Goal: Task Accomplishment & Management: Use online tool/utility

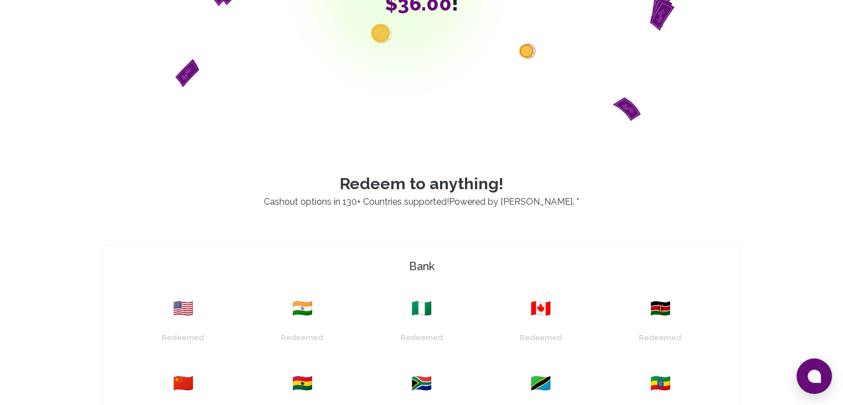
scroll to position [166, 0]
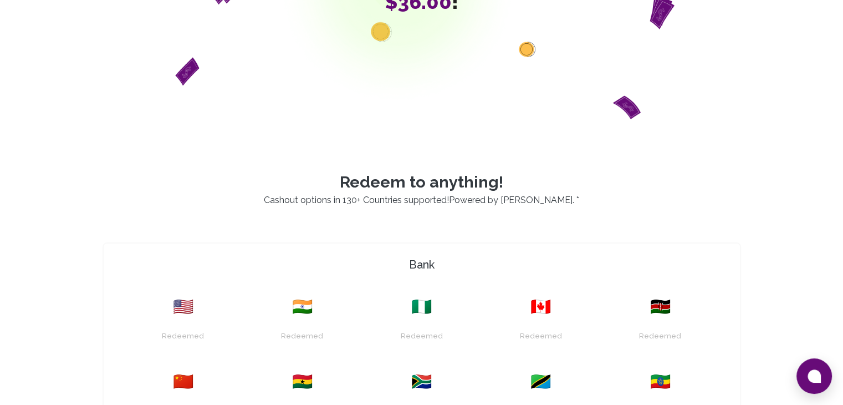
drag, startPoint x: 408, startPoint y: 327, endPoint x: 410, endPoint y: 346, distance: 19.6
click at [410, 345] on div "🇳🇬 Redeemed" at bounding box center [422, 321] width 106 height 62
click at [417, 338] on div "Redeemed" at bounding box center [422, 336] width 48 height 17
drag, startPoint x: 417, startPoint y: 338, endPoint x: 418, endPoint y: 323, distance: 15.0
click at [417, 337] on div "Redeemed" at bounding box center [422, 336] width 48 height 17
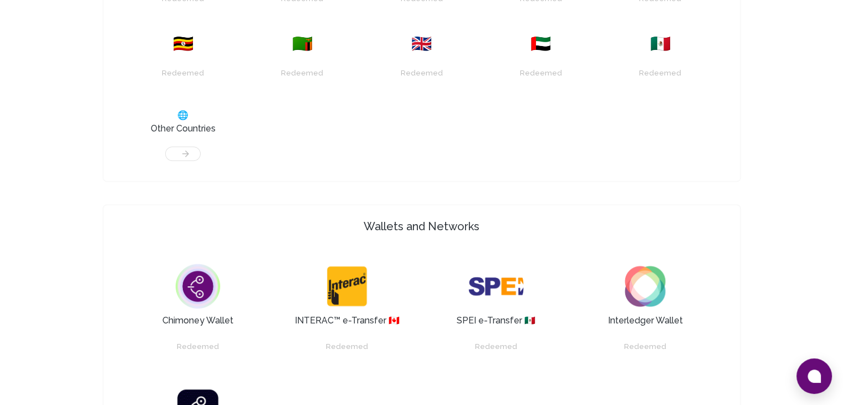
scroll to position [832, 0]
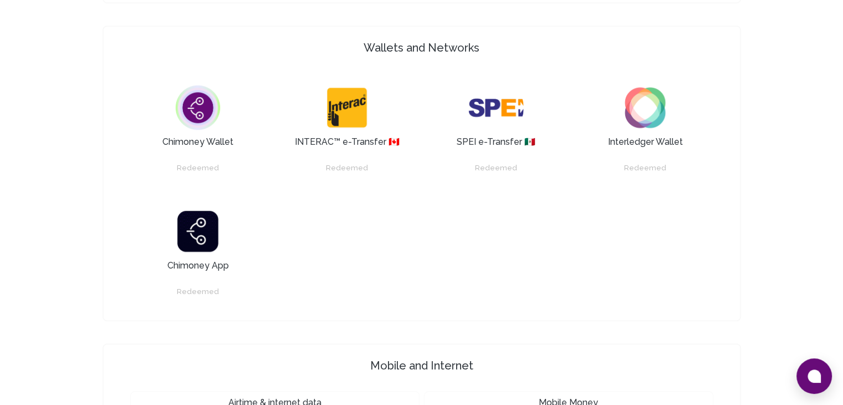
click at [350, 116] on img at bounding box center [346, 107] width 55 height 55
click at [193, 121] on img at bounding box center [197, 107] width 55 height 55
click at [350, 171] on div "Redeemed" at bounding box center [347, 168] width 48 height 17
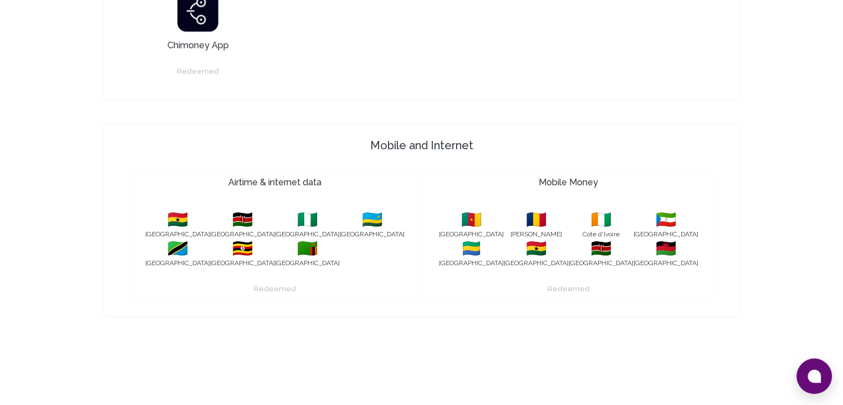
scroll to position [1089, 0]
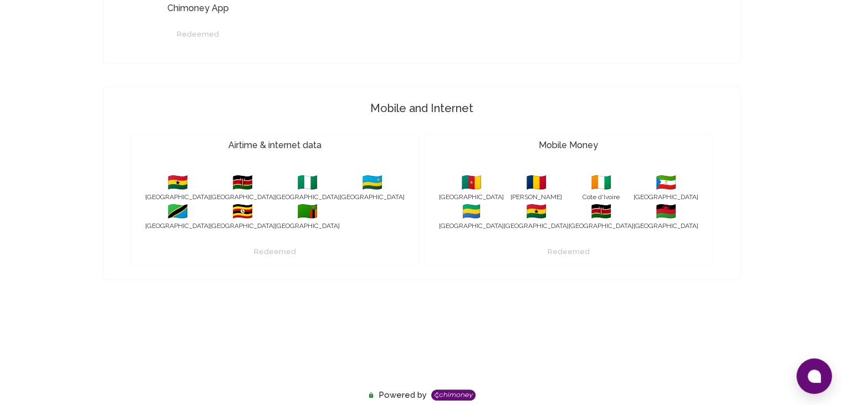
click at [457, 393] on div "Powered by" at bounding box center [421, 394] width 843 height 23
click at [812, 380] on icon at bounding box center [814, 375] width 13 height 13
